Goal: Obtain resource: Download file/media

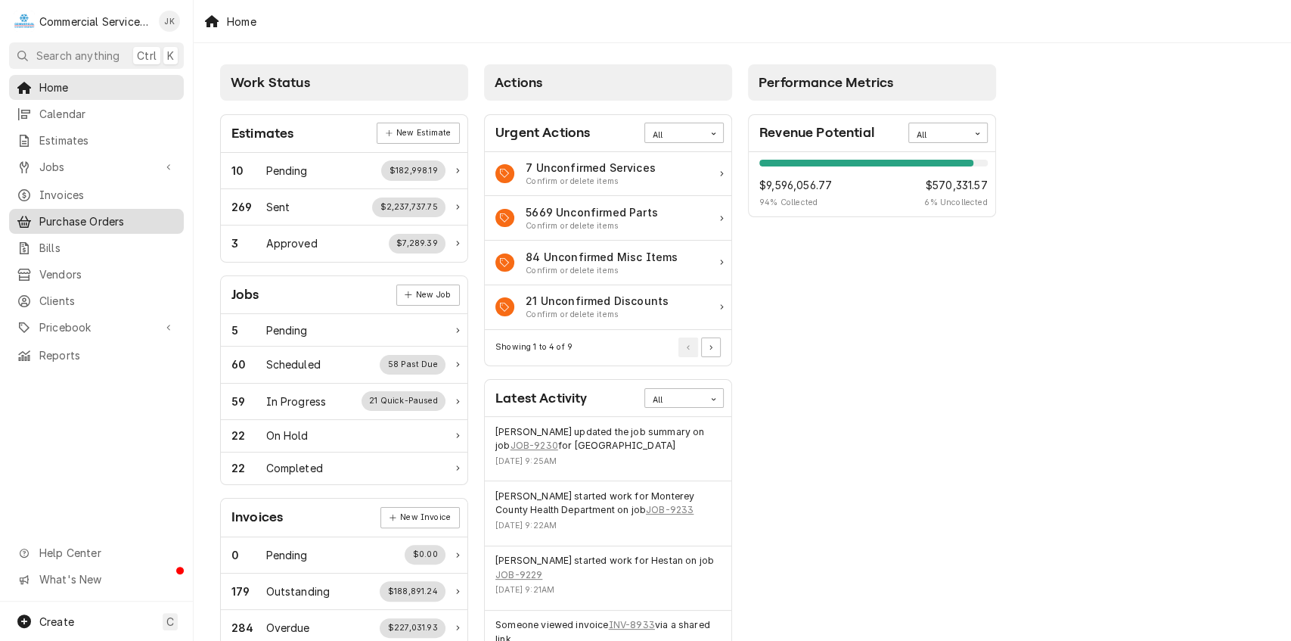
click at [77, 216] on span "Purchase Orders" at bounding box center [107, 221] width 137 height 16
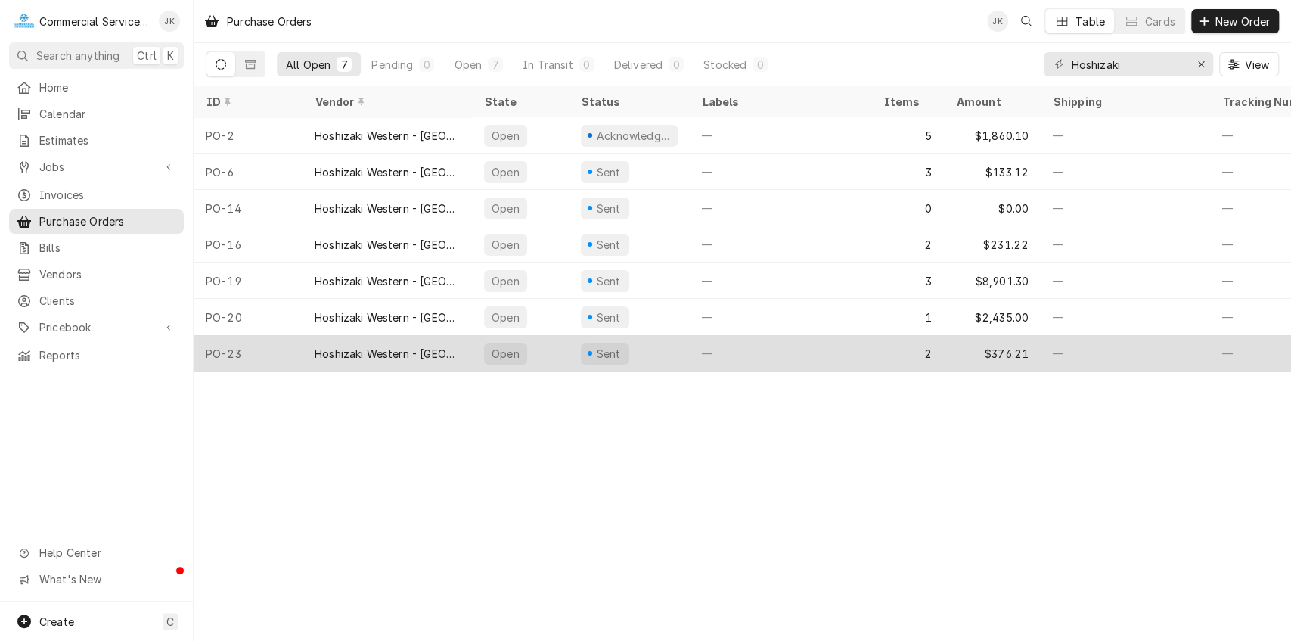
click at [392, 346] on div "Hoshizaki Western - [GEOGRAPHIC_DATA]" at bounding box center [387, 354] width 145 height 16
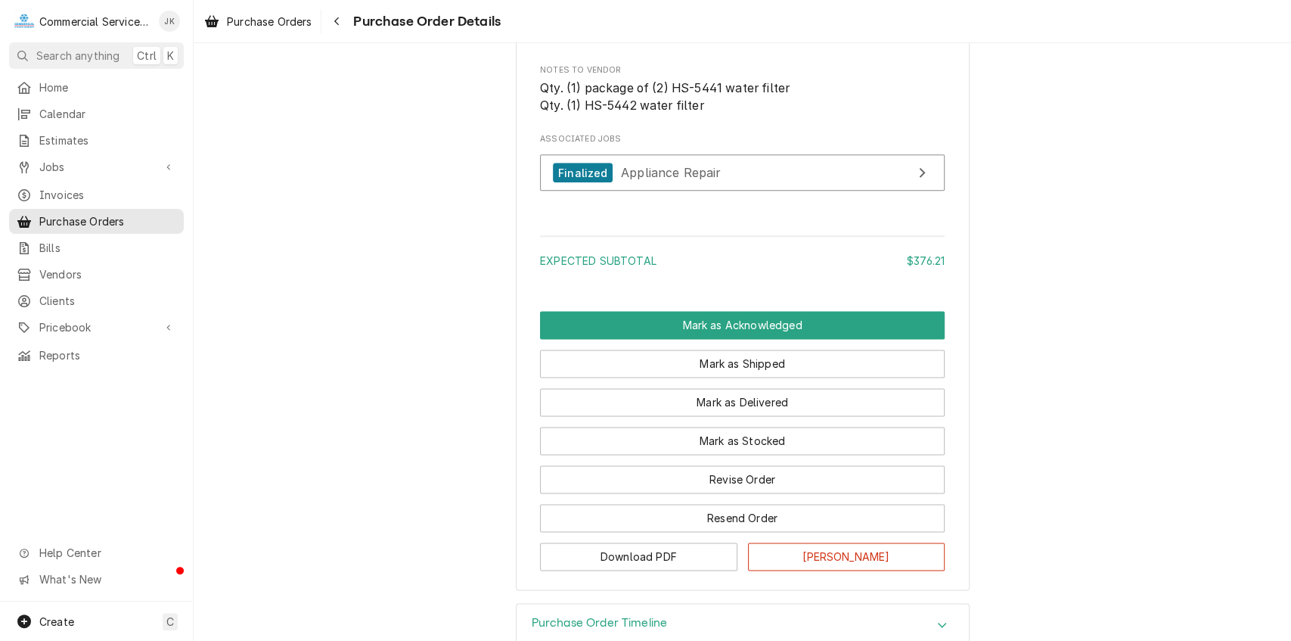
scroll to position [1340, 0]
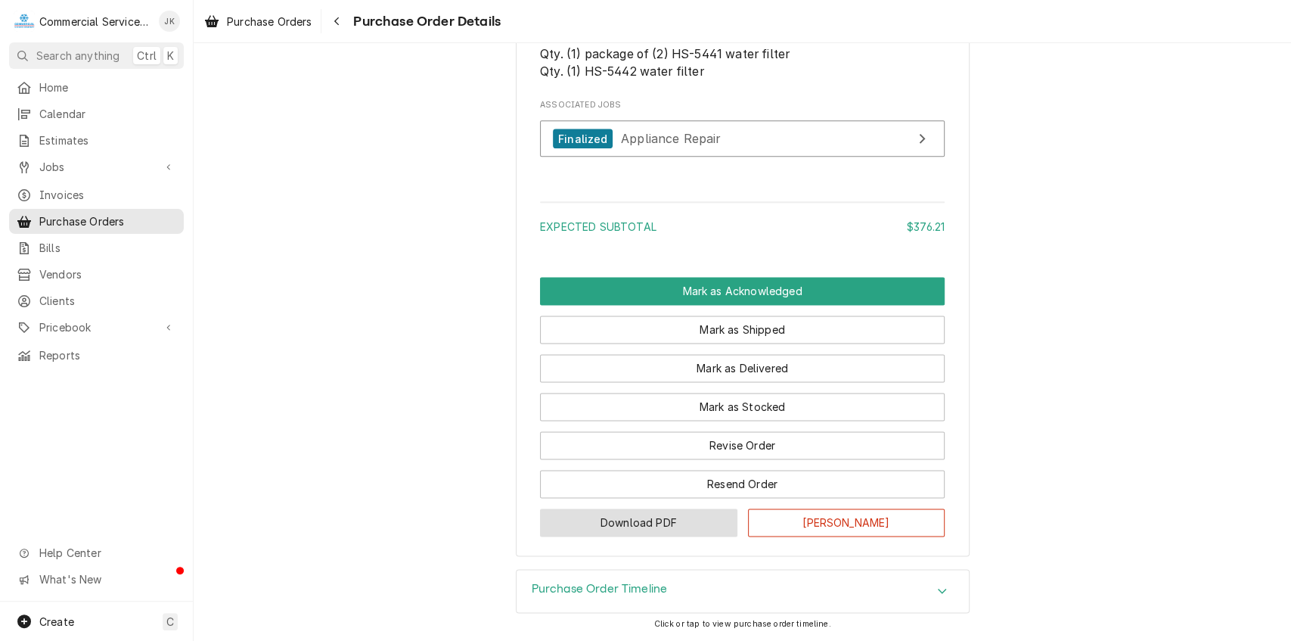
click at [654, 524] on button "Download PDF" at bounding box center [638, 522] width 197 height 28
